Goal: Information Seeking & Learning: Learn about a topic

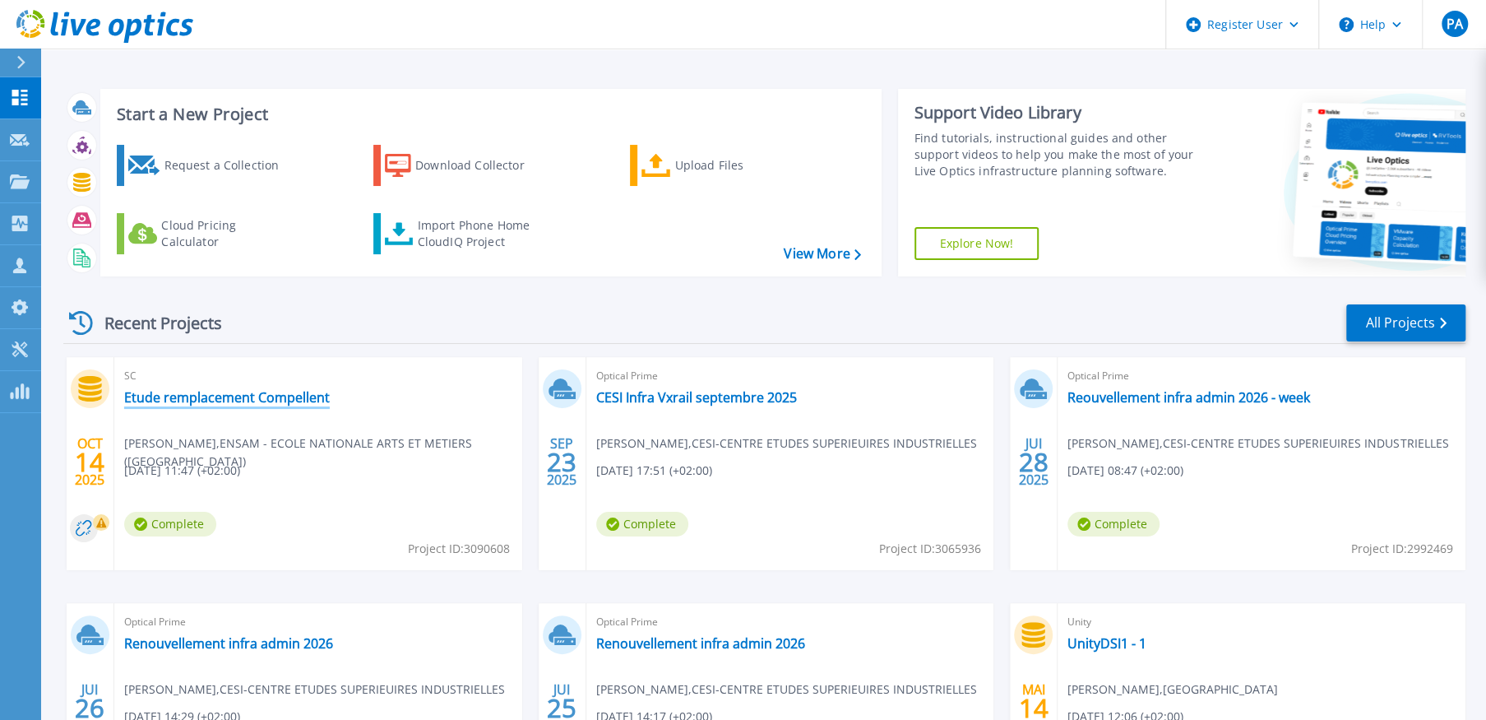
click at [277, 399] on link "Etude remplacement Compellent" at bounding box center [227, 397] width 206 height 16
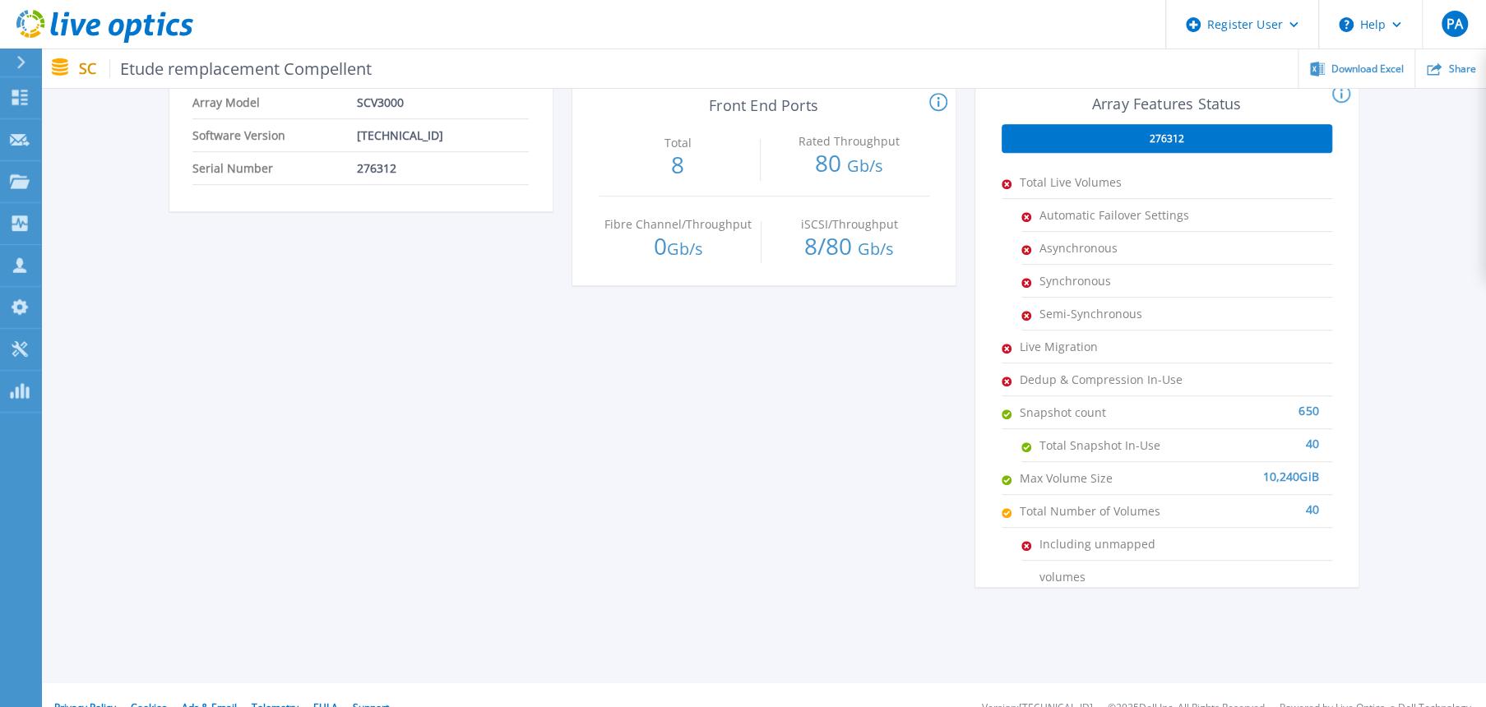
scroll to position [494, 0]
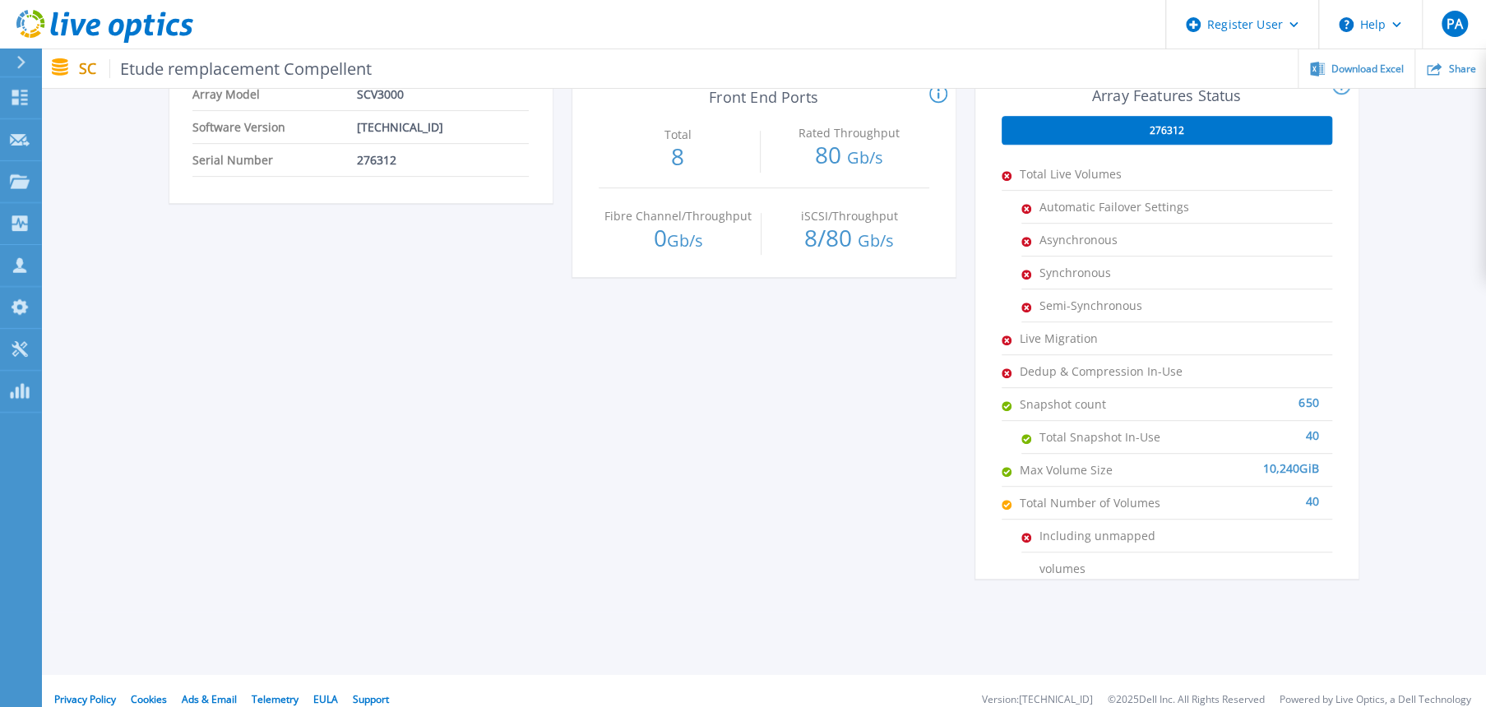
click at [1078, 372] on span "Dedup & Compression In-Use" at bounding box center [1102, 371] width 165 height 32
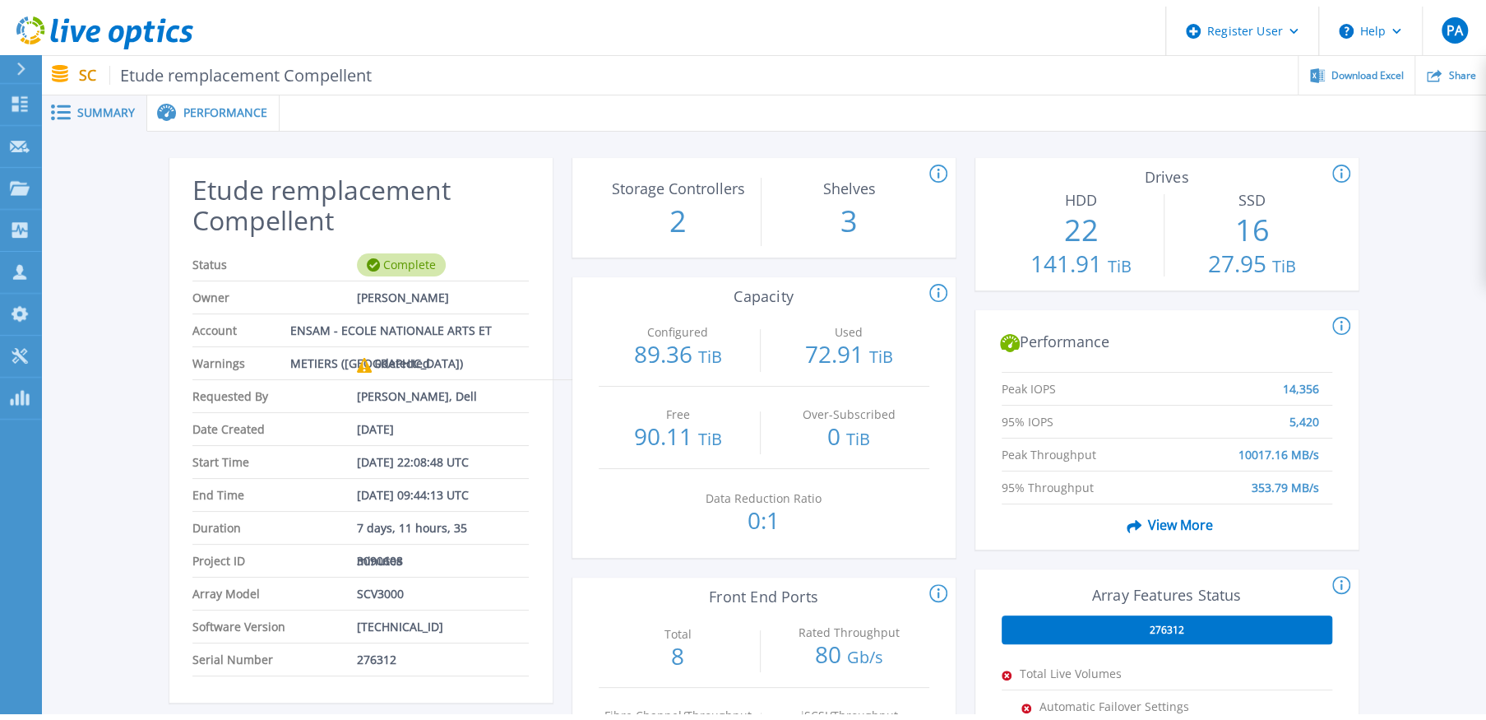
scroll to position [0, 0]
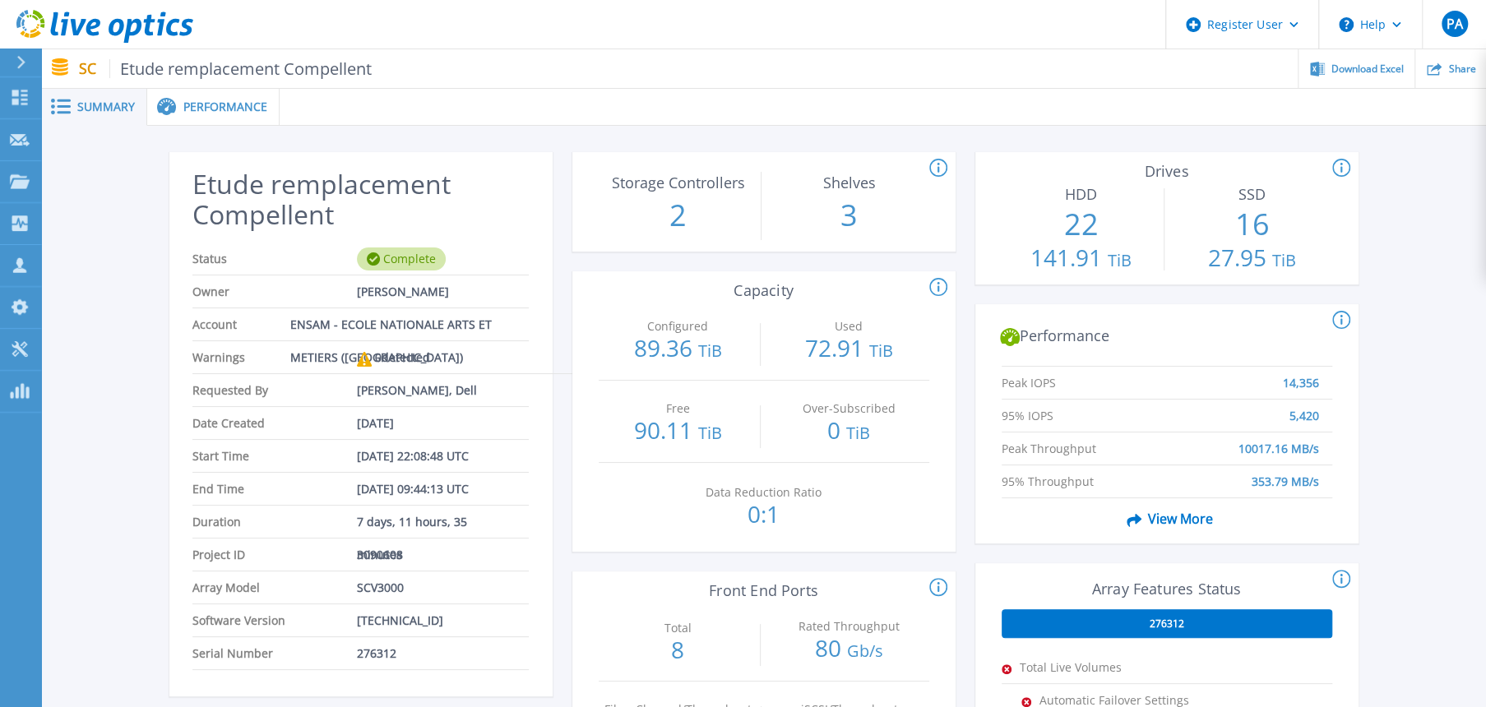
click at [230, 110] on span "Performance" at bounding box center [225, 107] width 84 height 12
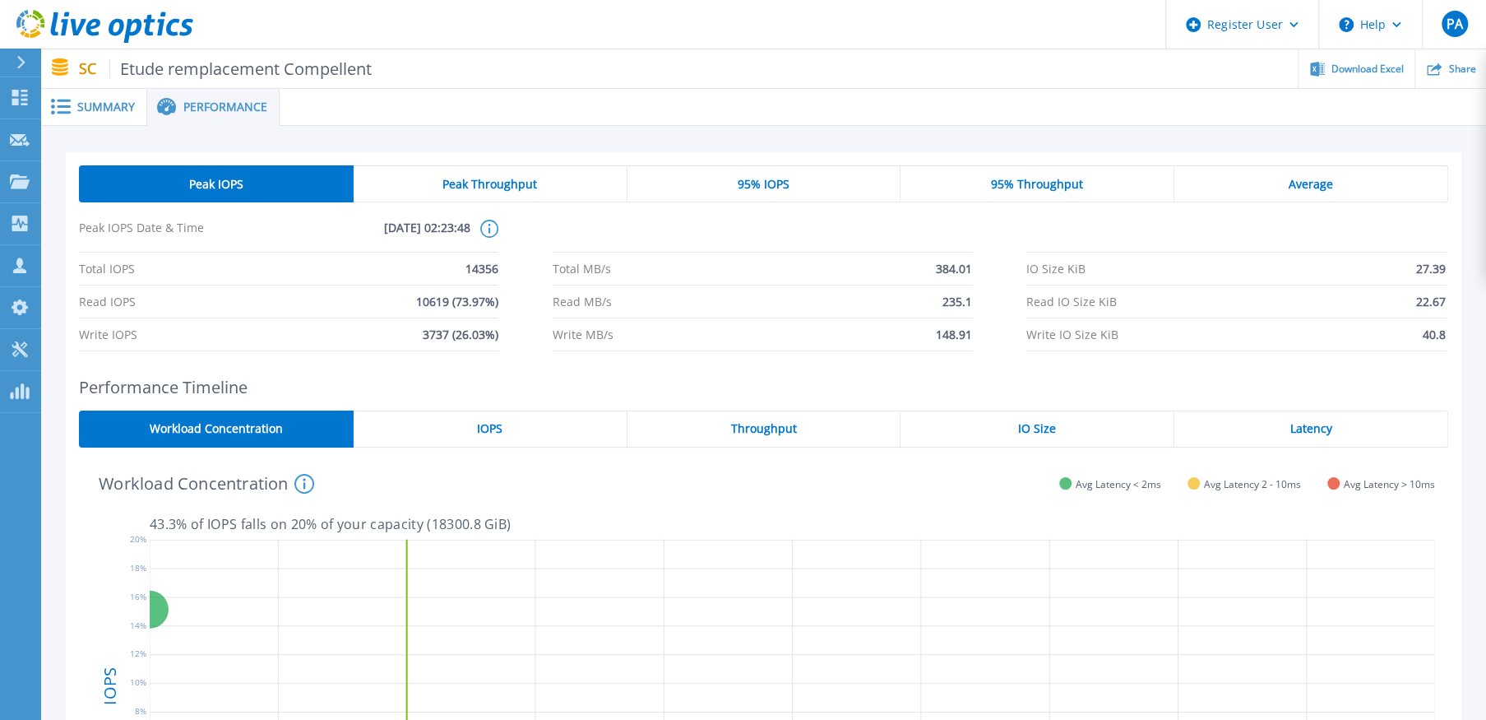
click at [765, 186] on span "95% IOPS" at bounding box center [764, 184] width 52 height 13
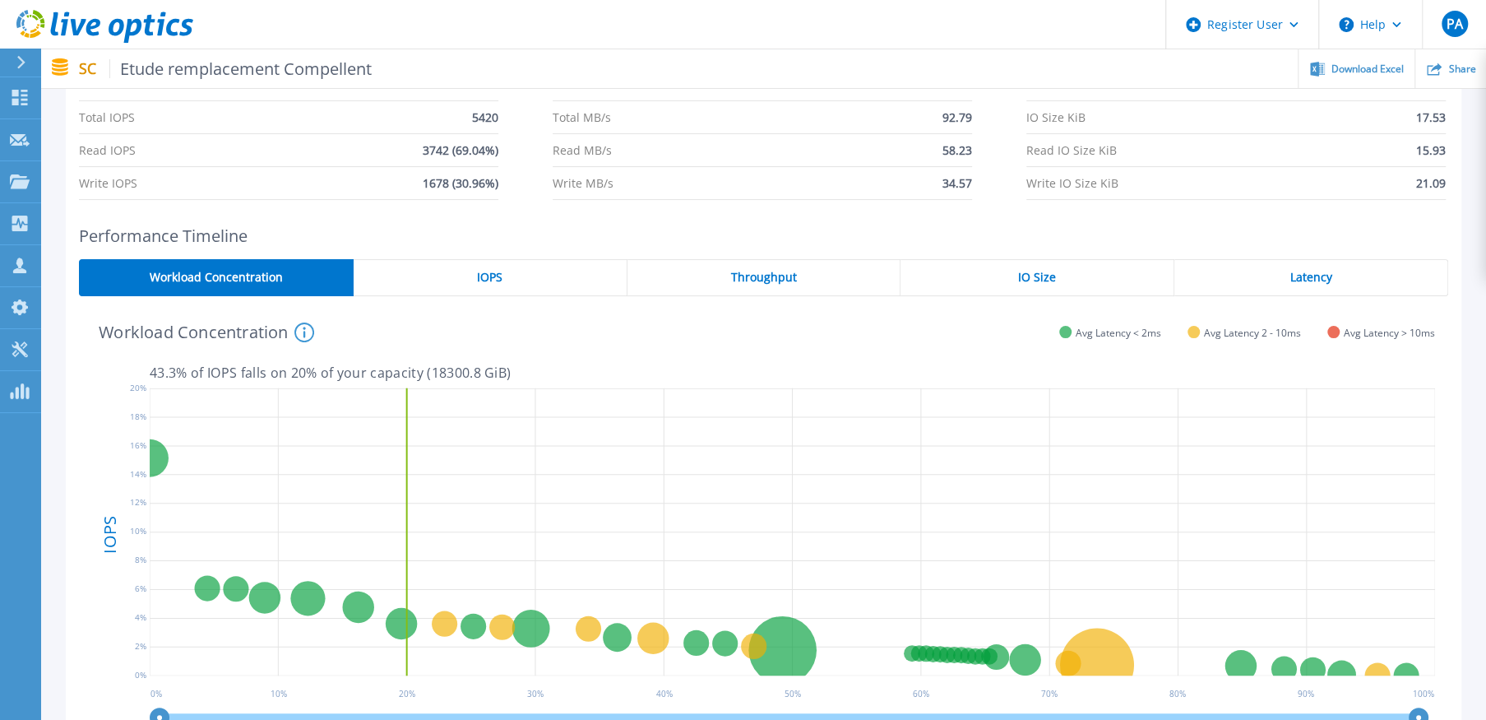
scroll to position [165, 0]
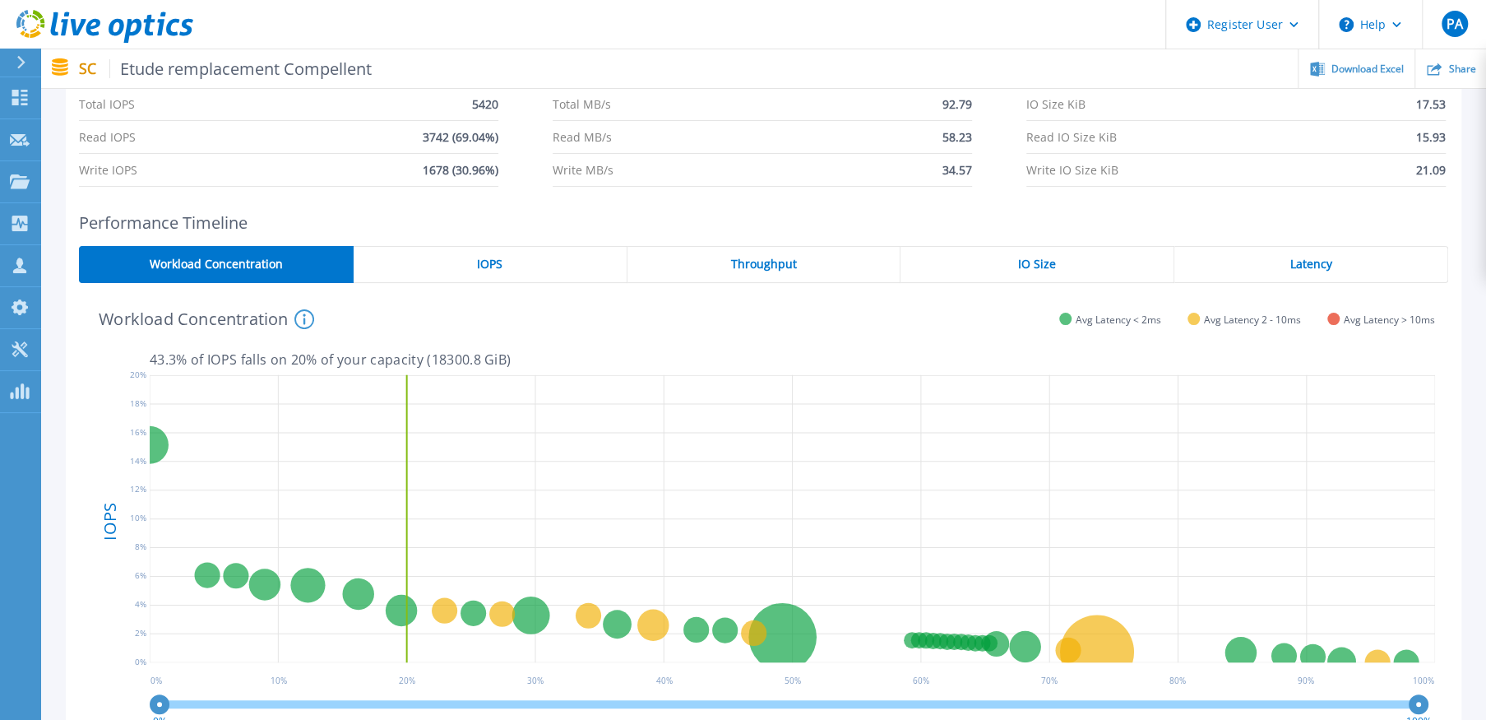
click at [498, 266] on span "IOPS" at bounding box center [490, 263] width 26 height 13
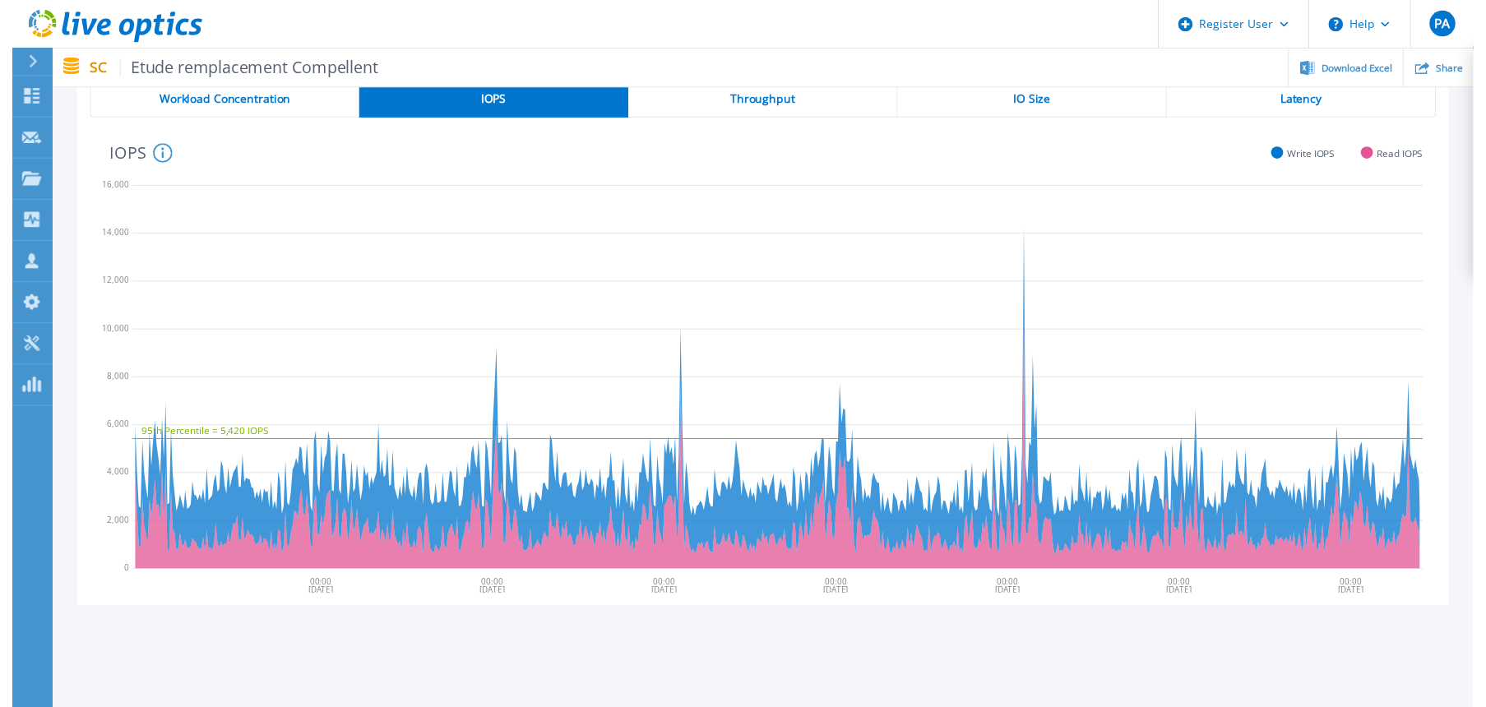
scroll to position [0, 0]
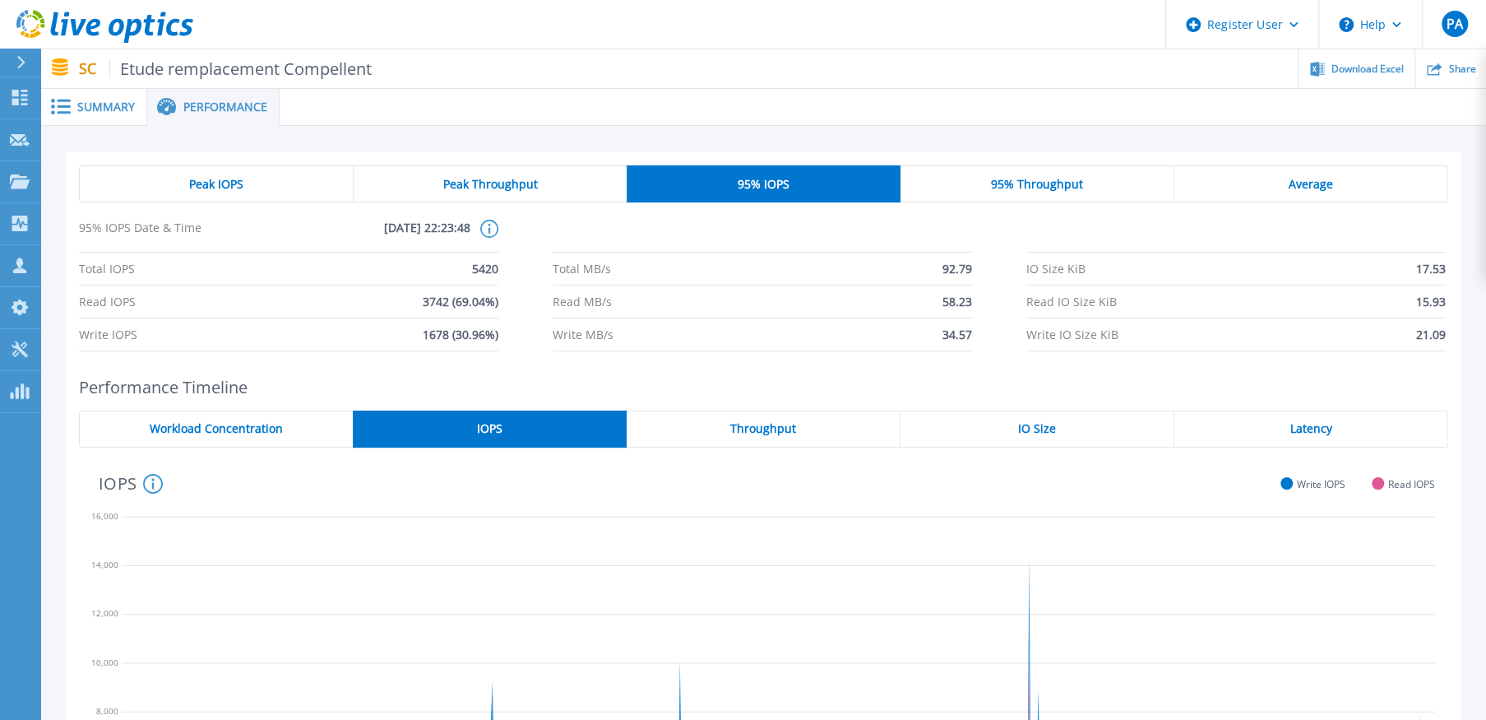
click at [81, 106] on span "Summary" at bounding box center [106, 107] width 58 height 12
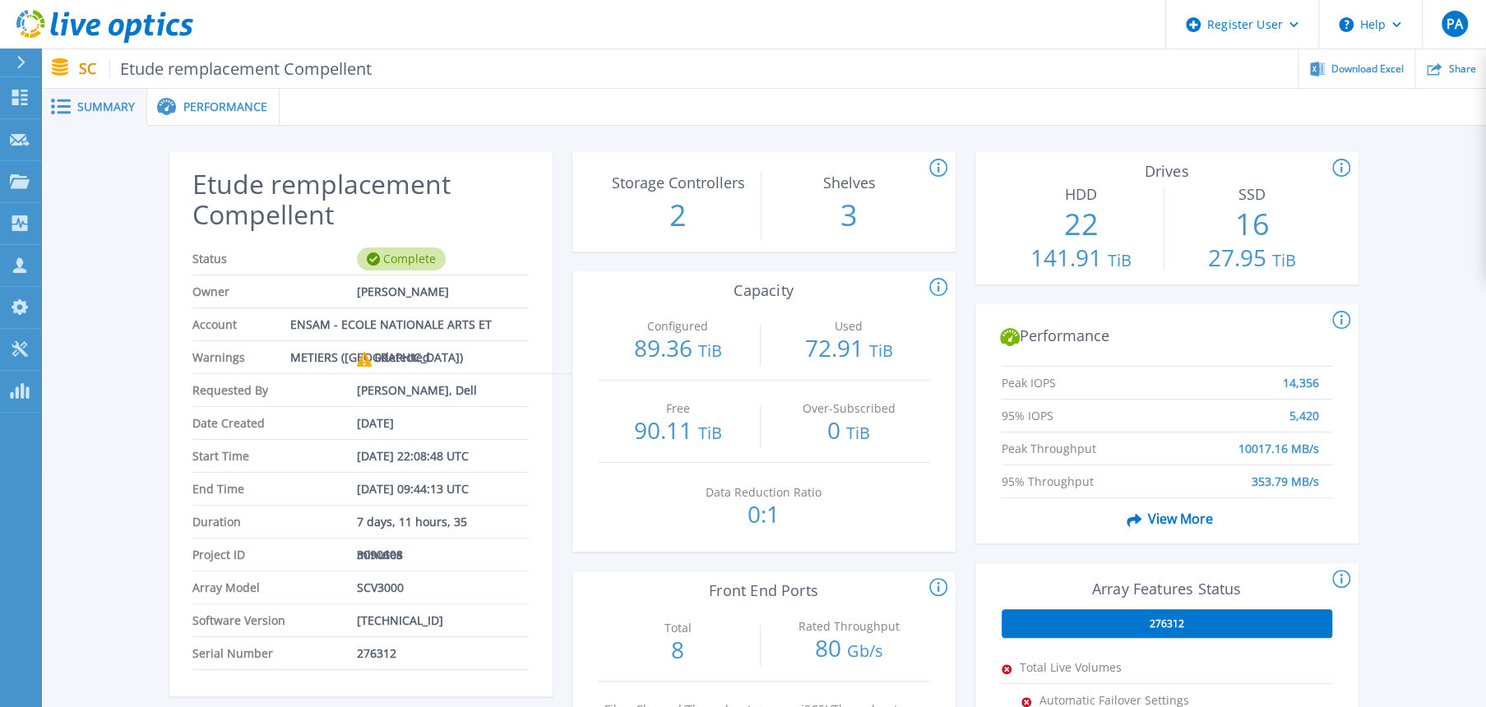
click at [216, 103] on span "Performance" at bounding box center [225, 107] width 84 height 12
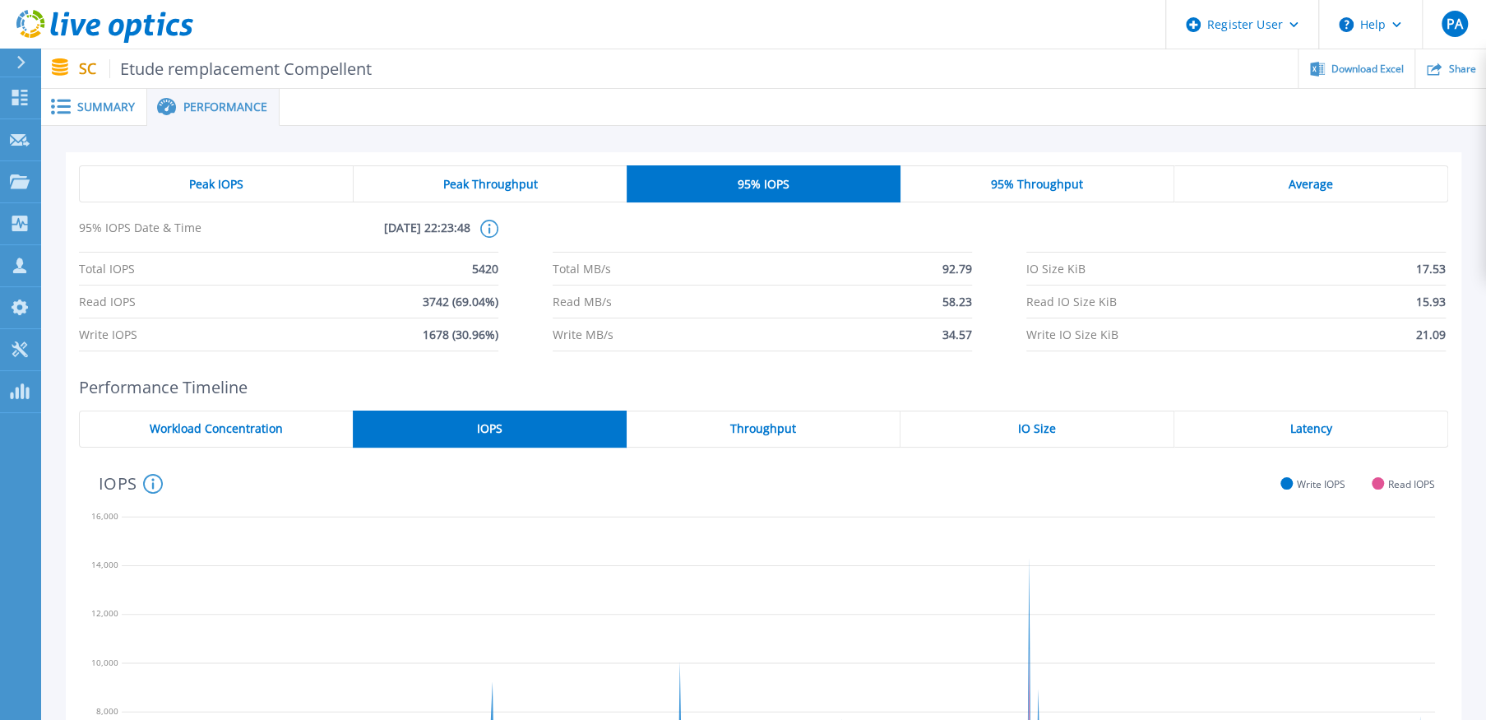
click at [243, 187] on span "Peak IOPS" at bounding box center [216, 184] width 54 height 13
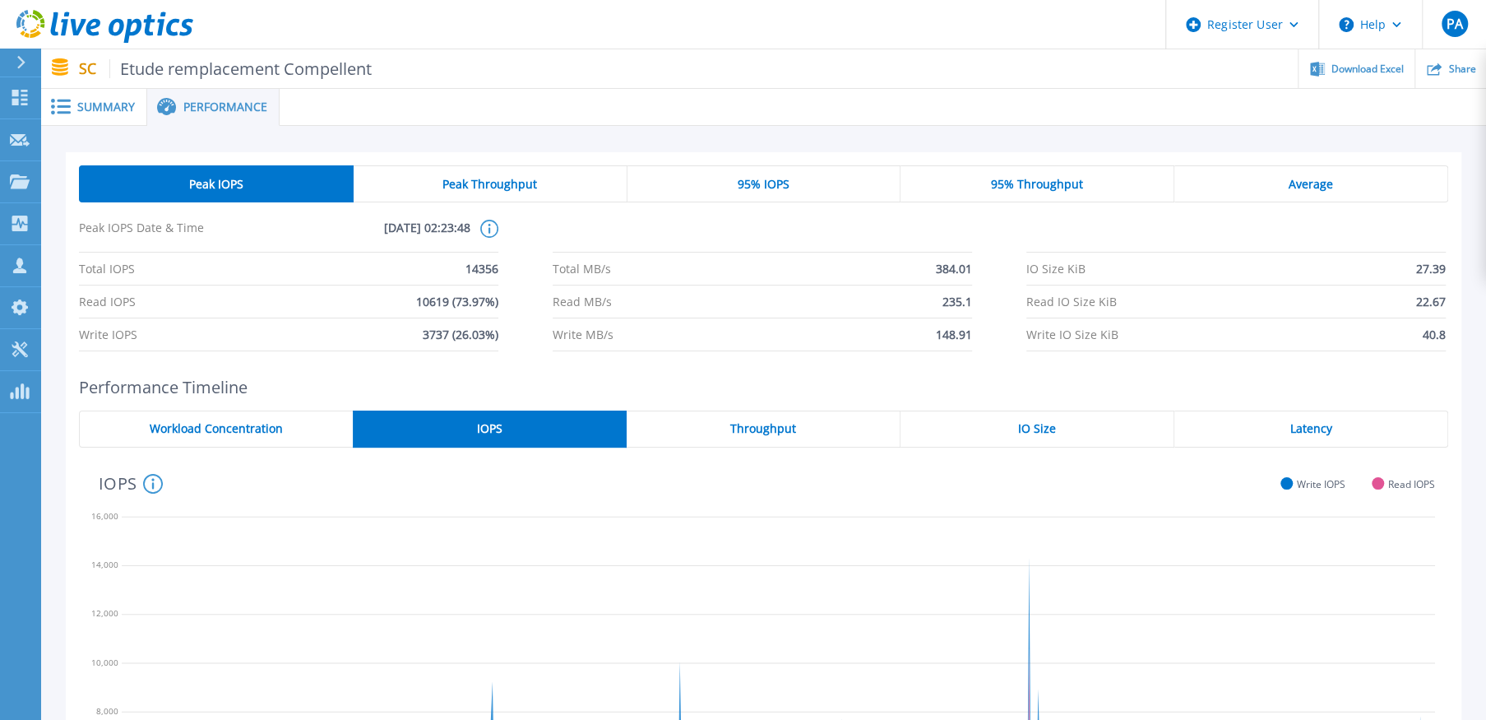
click at [749, 178] on span "95% IOPS" at bounding box center [764, 184] width 52 height 13
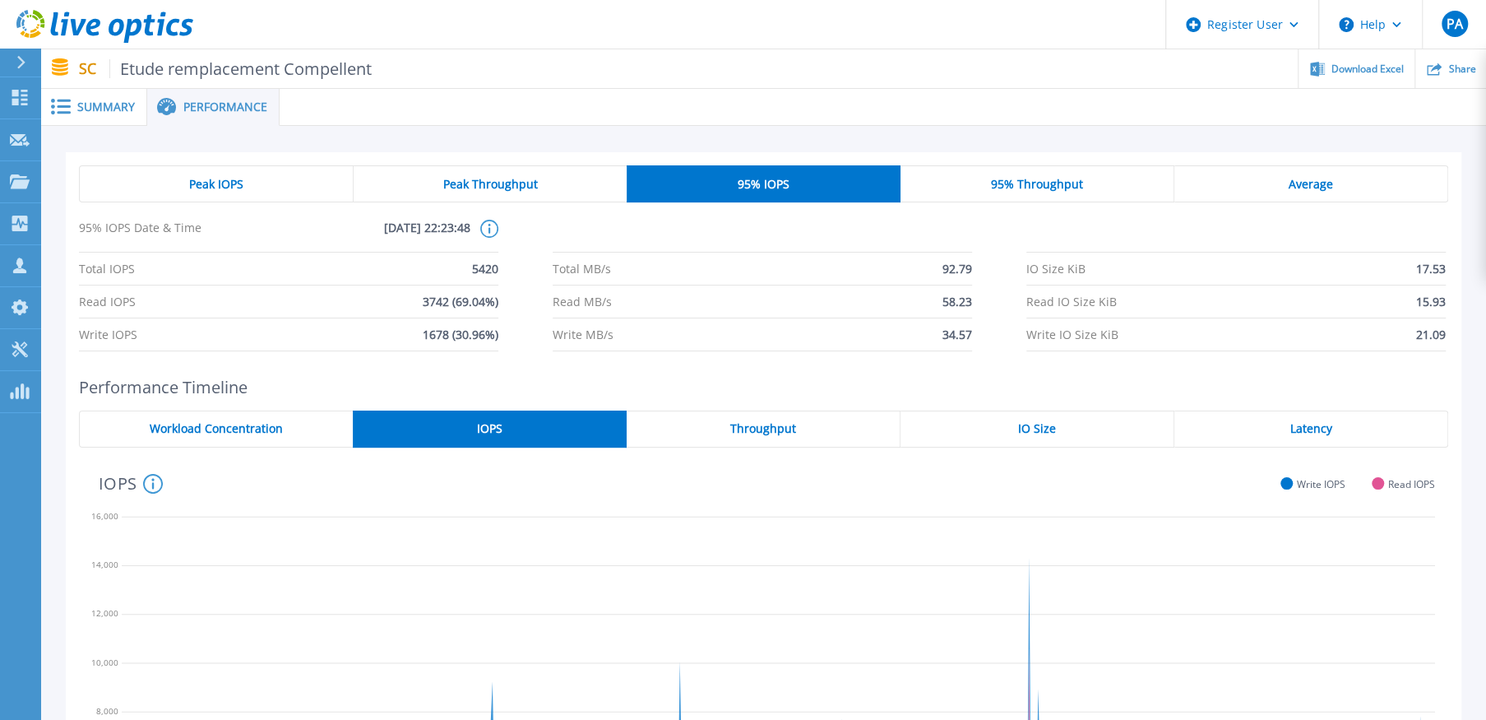
click at [255, 183] on div "Peak IOPS" at bounding box center [216, 183] width 275 height 37
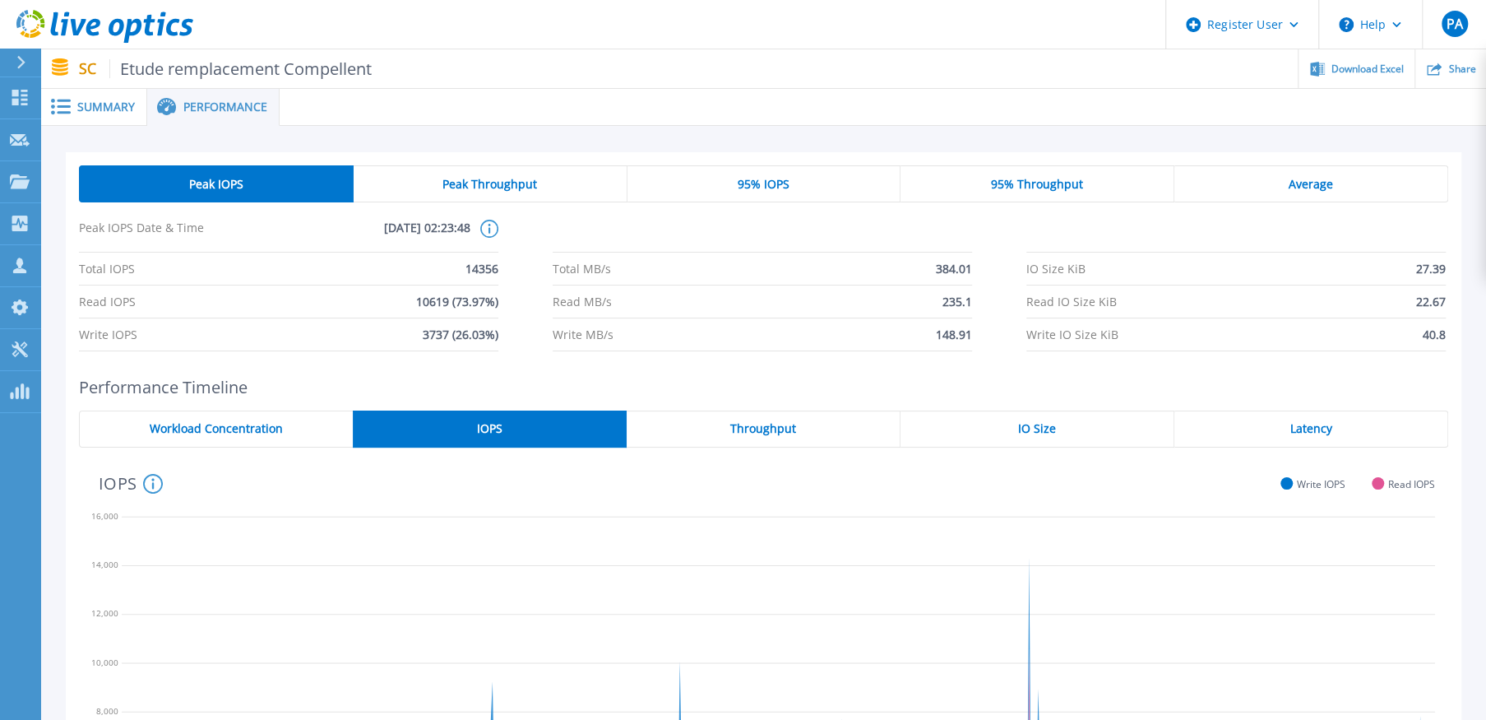
click at [772, 183] on span "95% IOPS" at bounding box center [764, 184] width 52 height 13
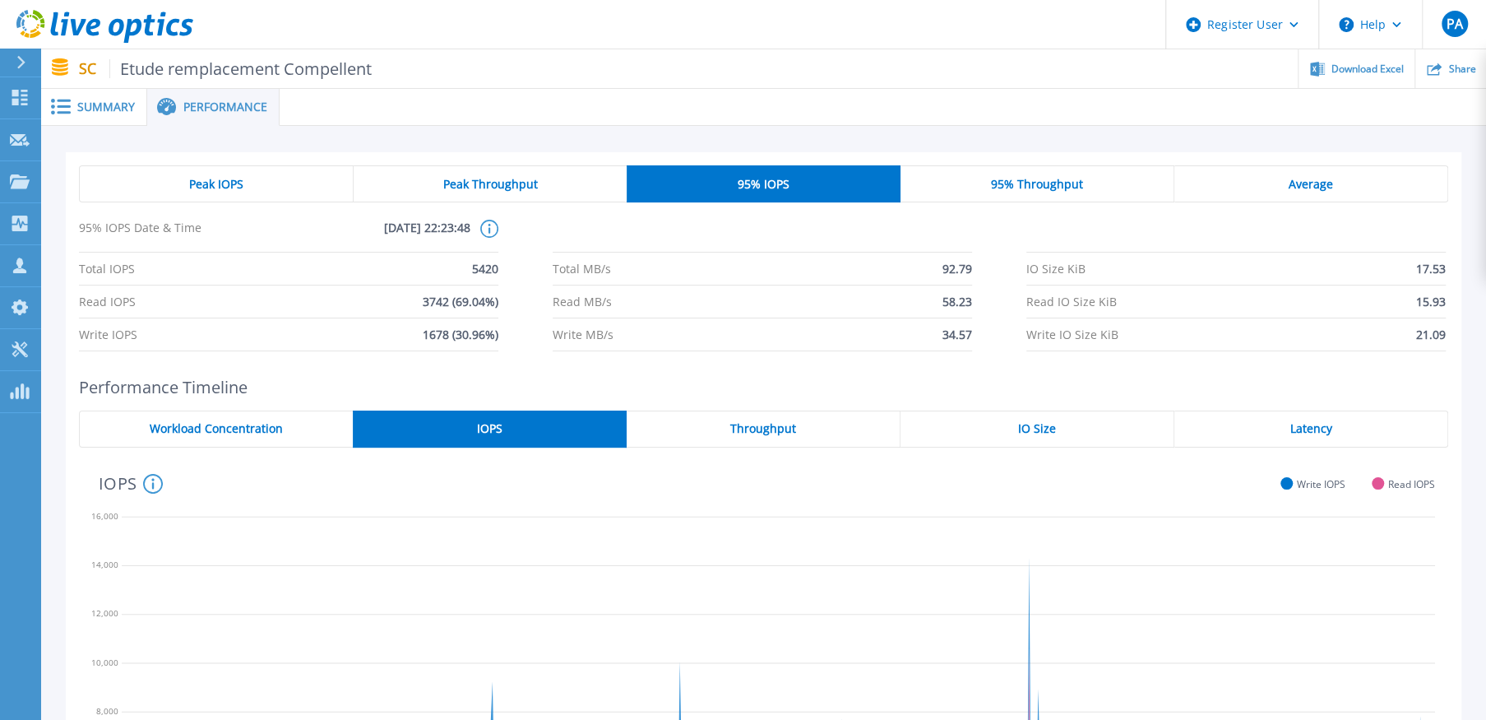
click at [108, 104] on span "Summary" at bounding box center [106, 107] width 58 height 12
